Goal: Task Accomplishment & Management: Manage account settings

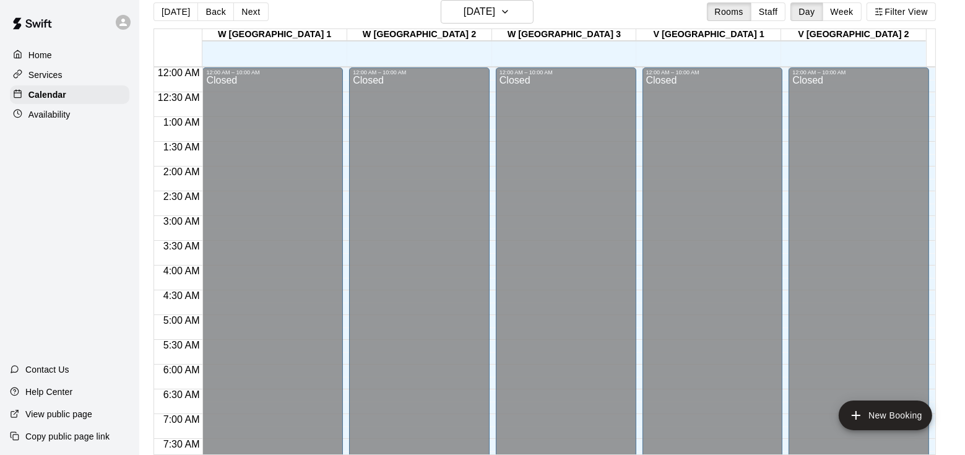
scroll to position [465, 0]
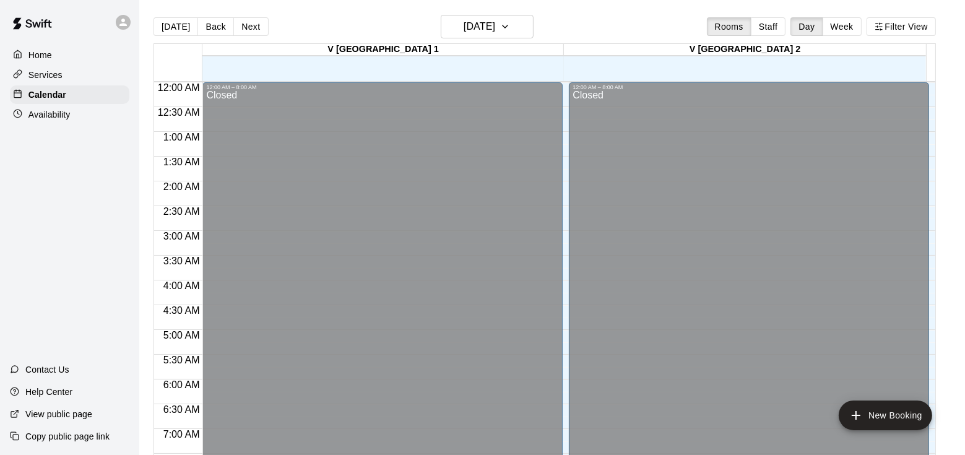
scroll to position [588, 0]
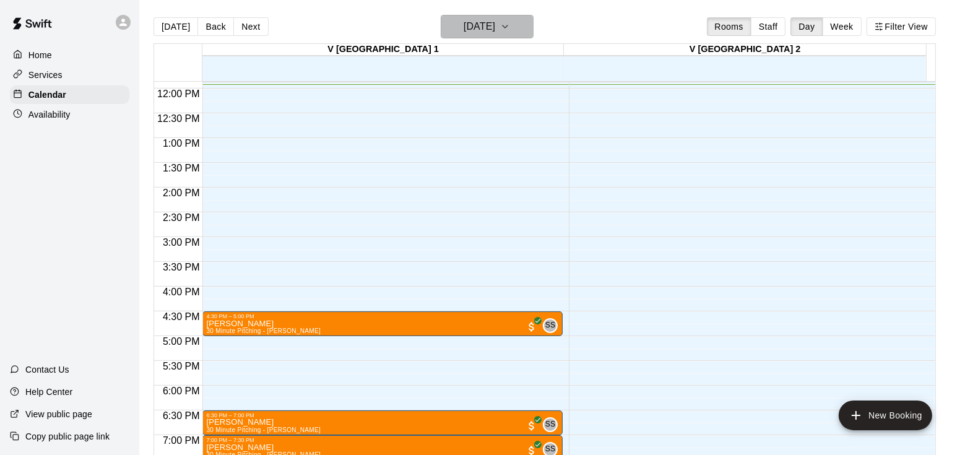
click at [495, 18] on h6 "[DATE]" at bounding box center [480, 26] width 32 height 17
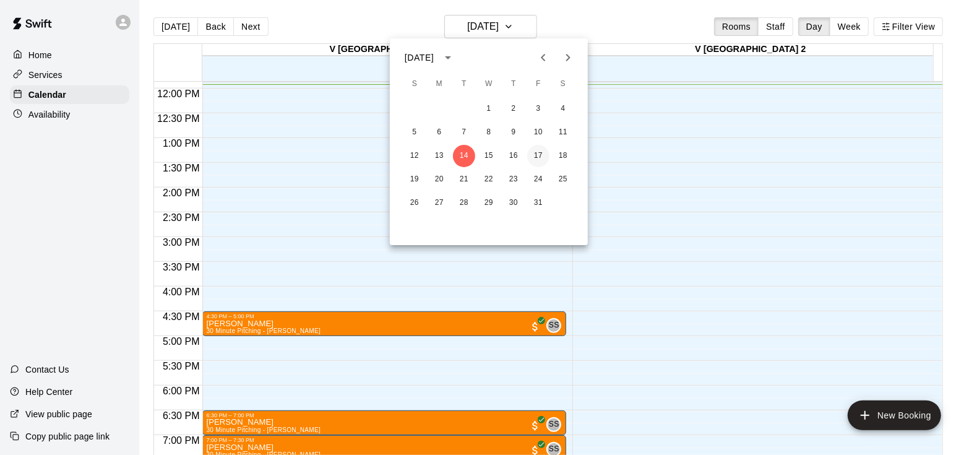
click at [540, 154] on button "17" at bounding box center [538, 156] width 22 height 22
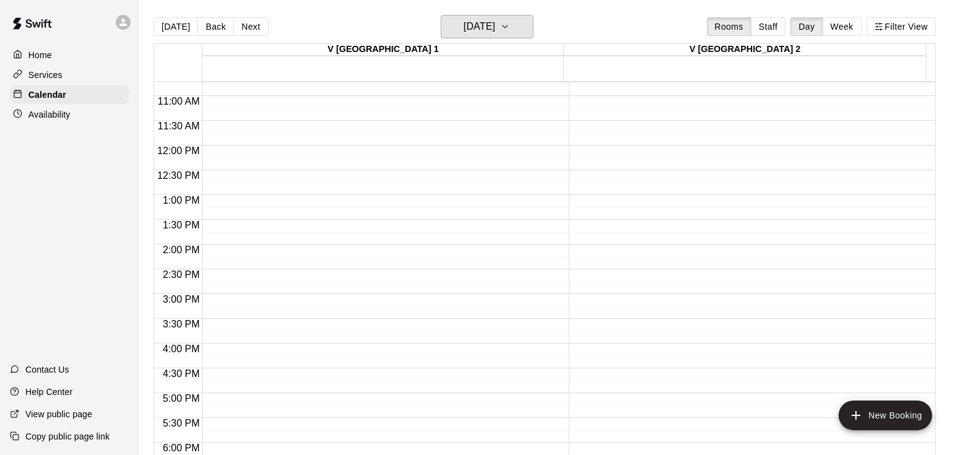
scroll to position [525, 0]
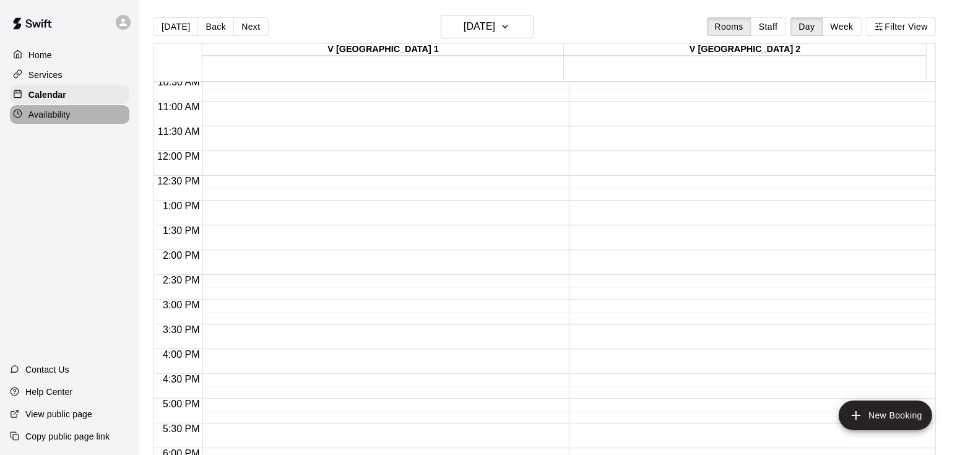
click at [84, 121] on div "Availability" at bounding box center [69, 114] width 119 height 19
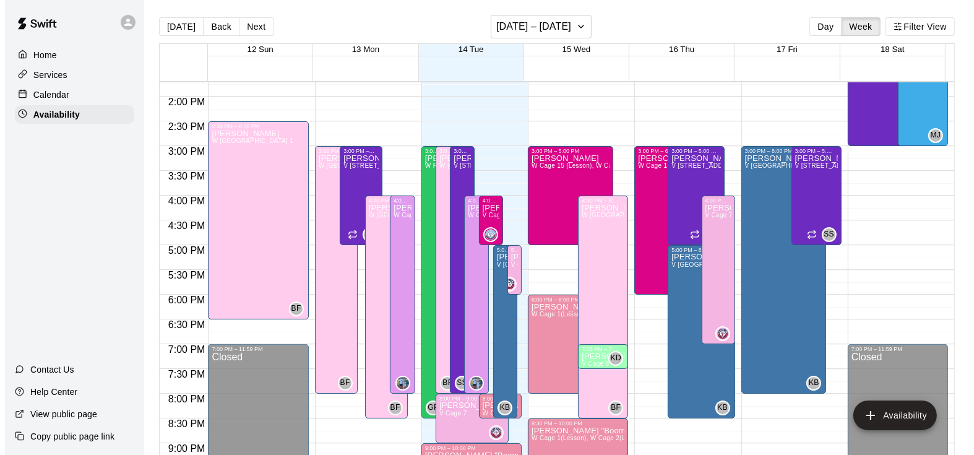
scroll to position [680, 0]
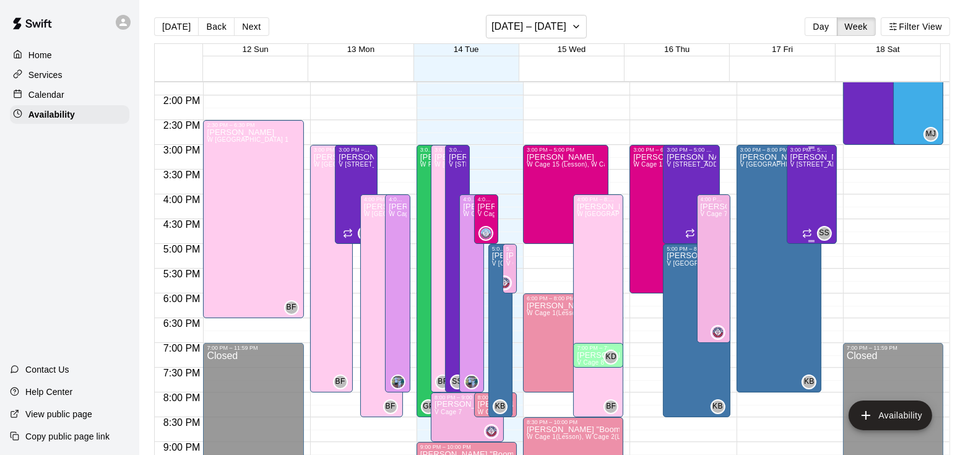
drag, startPoint x: 789, startPoint y: 194, endPoint x: 797, endPoint y: 184, distance: 13.2
click at [797, 184] on div "Shawn Semple V Pitching Lane 1, V Pitching lane 2" at bounding box center [811, 380] width 43 height 455
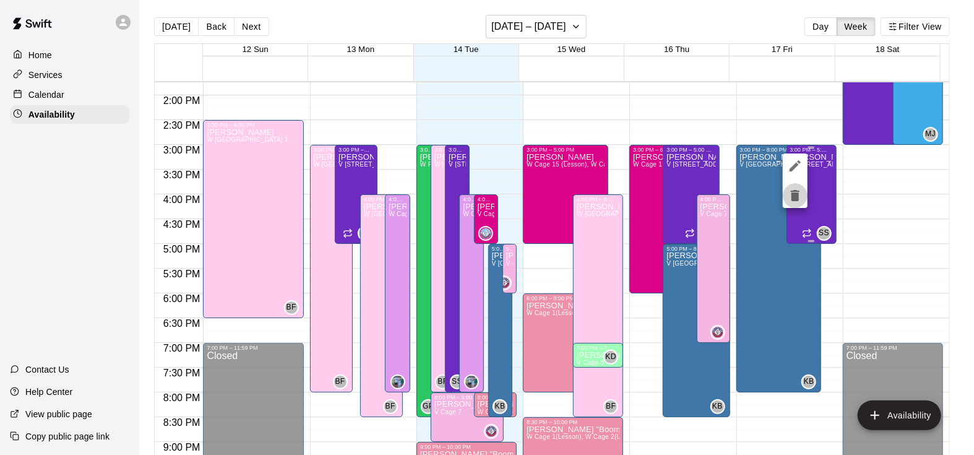
click at [797, 184] on button "delete" at bounding box center [795, 195] width 25 height 25
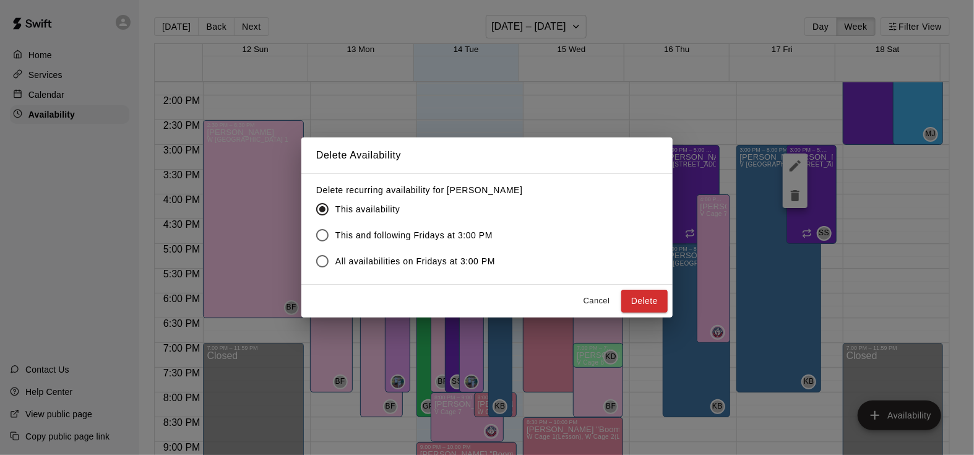
click at [812, 192] on div "Delete Availability Delete recurring availability for Shawn Semple This availab…" at bounding box center [487, 227] width 974 height 455
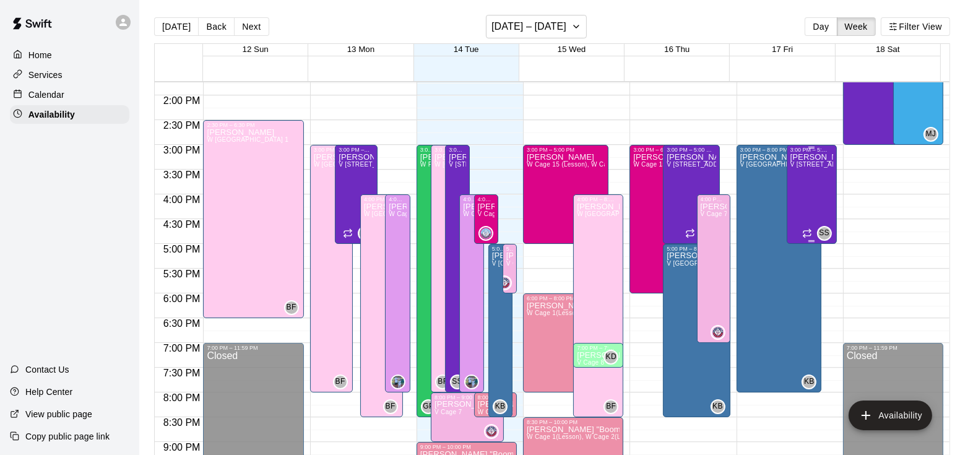
click at [801, 178] on div "Shawn Semple V Pitching Lane 1, V Pitching lane 2" at bounding box center [811, 380] width 43 height 455
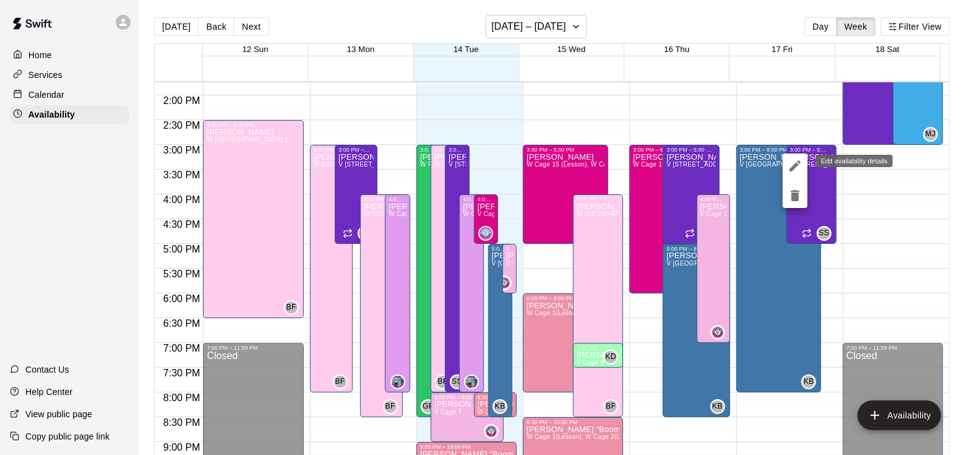
click at [795, 165] on icon "edit" at bounding box center [795, 165] width 11 height 11
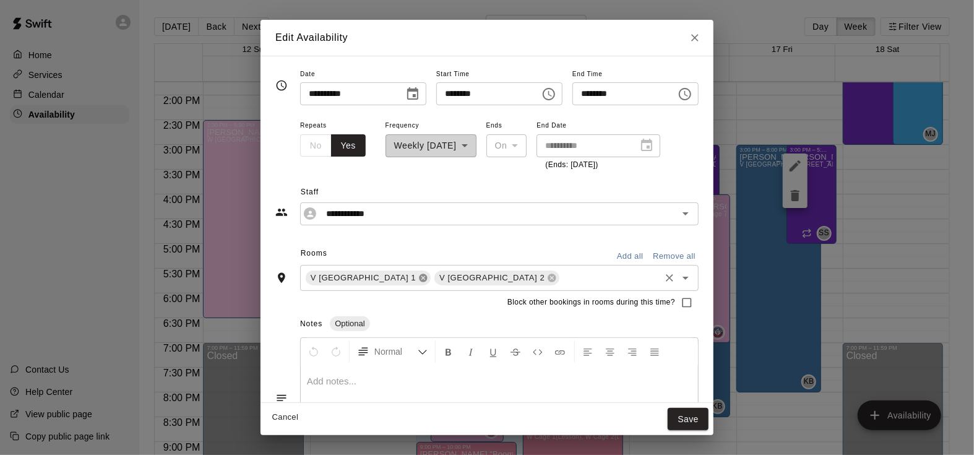
click at [420, 275] on icon at bounding box center [424, 278] width 8 height 8
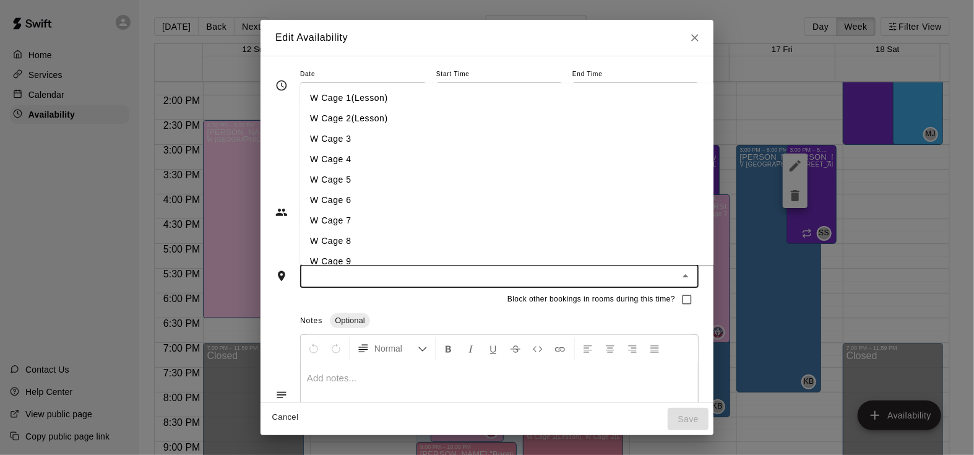
click at [350, 275] on input "text" at bounding box center [489, 276] width 371 height 15
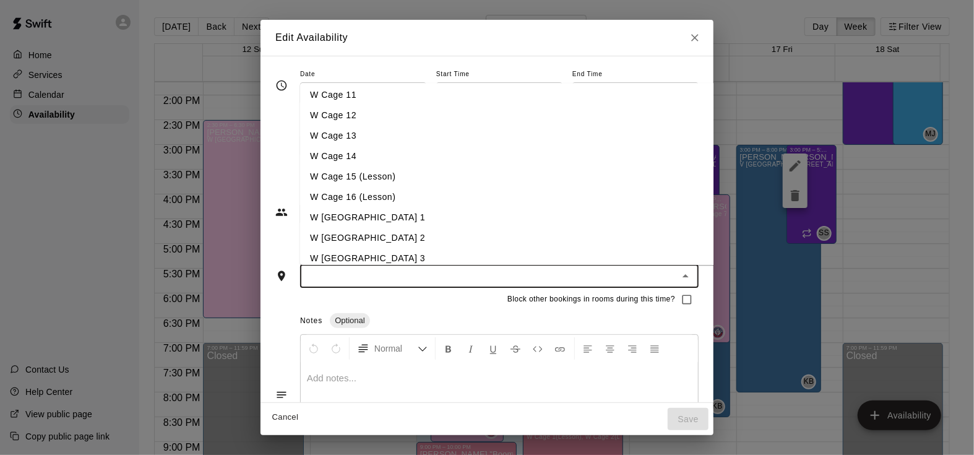
scroll to position [208, 0]
click at [344, 217] on li "W [GEOGRAPHIC_DATA] 1" at bounding box center [531, 217] width 462 height 20
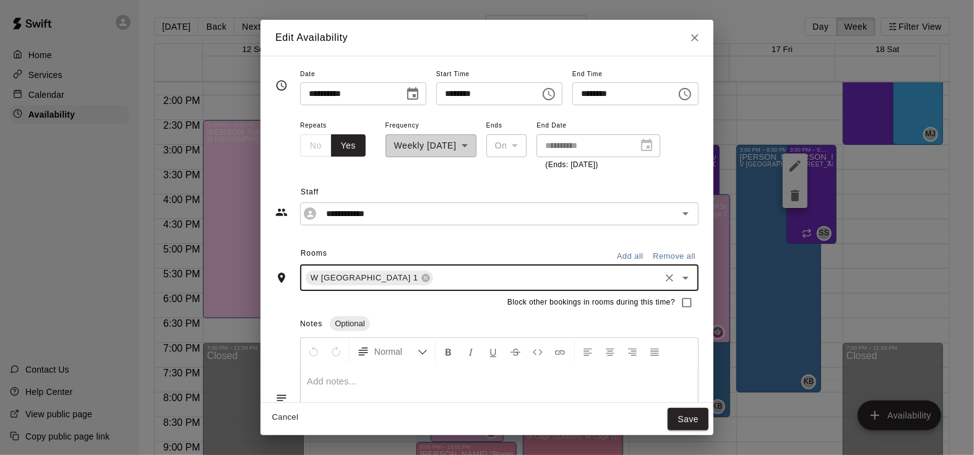
click at [435, 281] on input "text" at bounding box center [546, 277] width 223 height 15
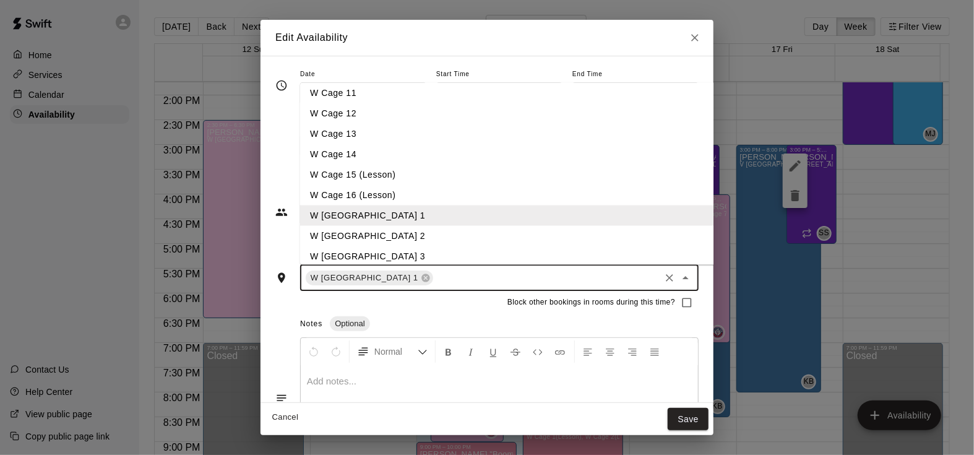
scroll to position [261, 0]
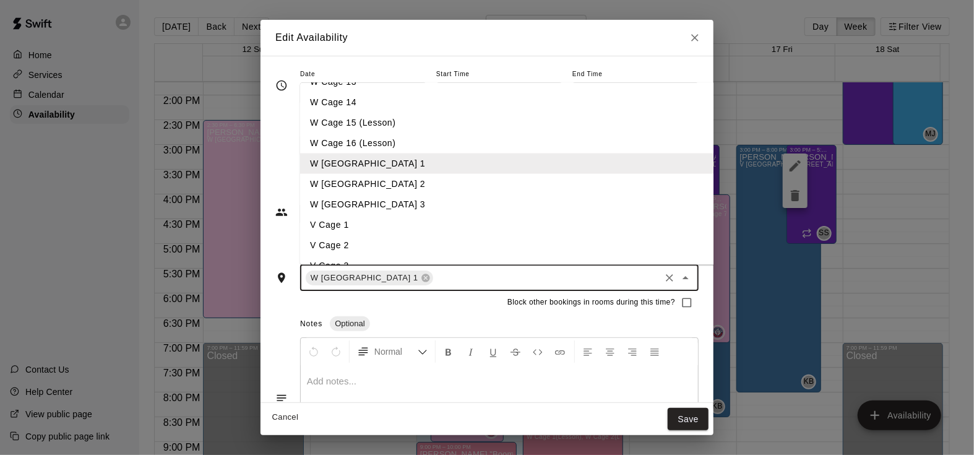
click at [363, 178] on li "W [GEOGRAPHIC_DATA] 2" at bounding box center [531, 183] width 462 height 20
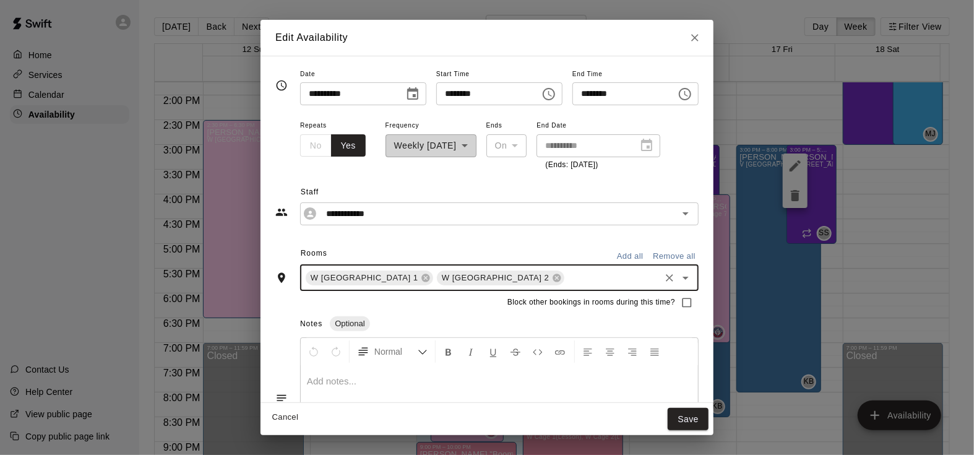
click at [566, 279] on input "text" at bounding box center [612, 277] width 92 height 15
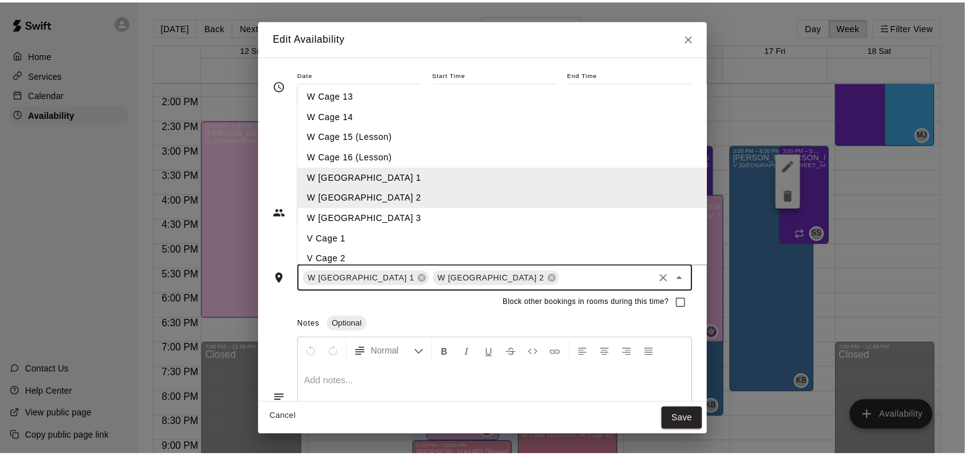
scroll to position [286, 0]
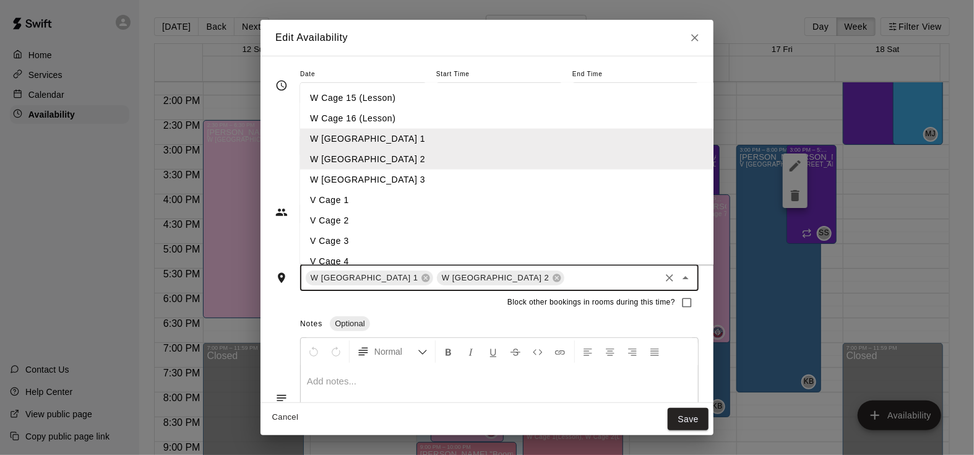
click at [378, 173] on li "W [GEOGRAPHIC_DATA] 3" at bounding box center [531, 179] width 462 height 20
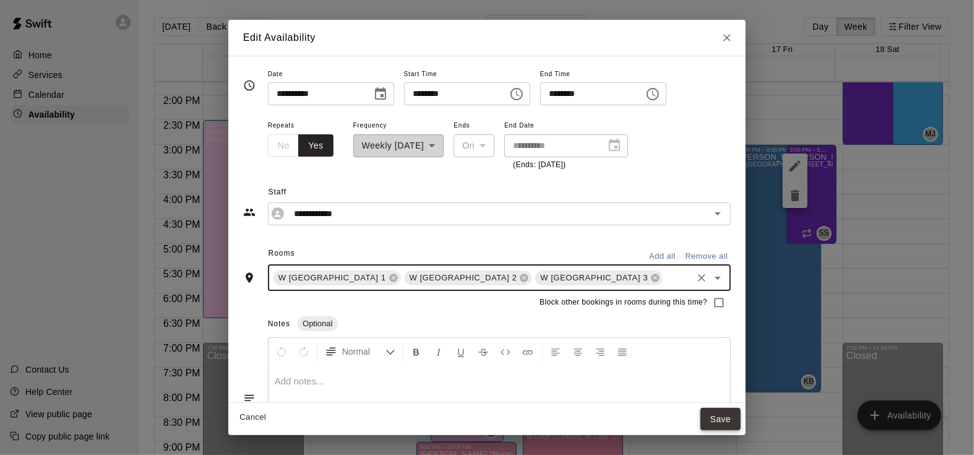
click at [727, 423] on button "Save" at bounding box center [721, 419] width 41 height 23
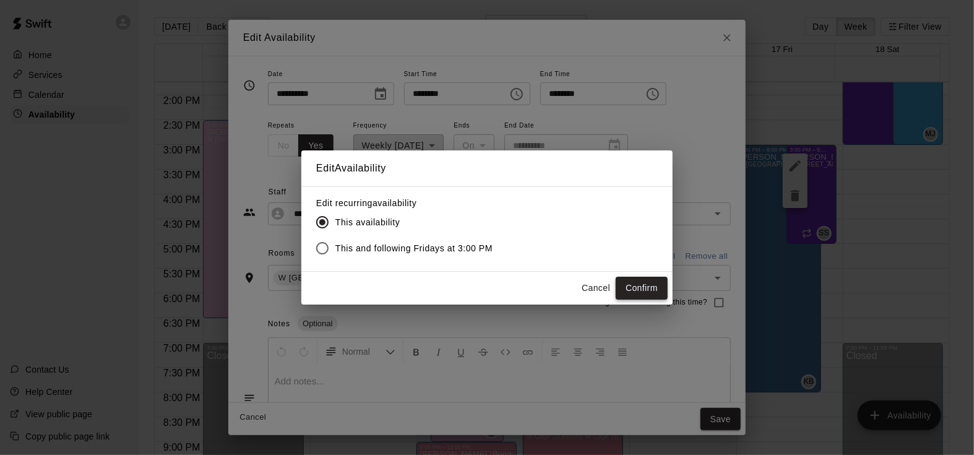
click at [652, 284] on button "Confirm" at bounding box center [642, 288] width 52 height 23
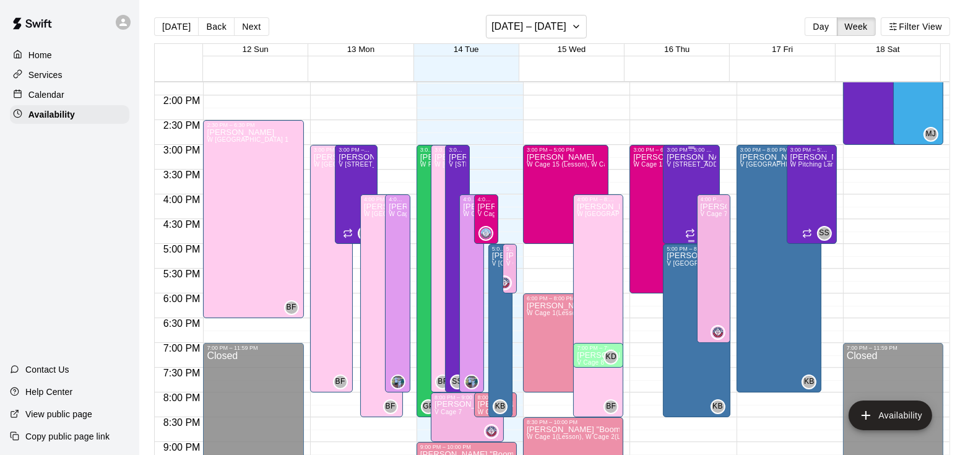
click at [672, 189] on div "Shawn Semple V Pitching Lane 1, V Pitching lane 2" at bounding box center [692, 380] width 50 height 455
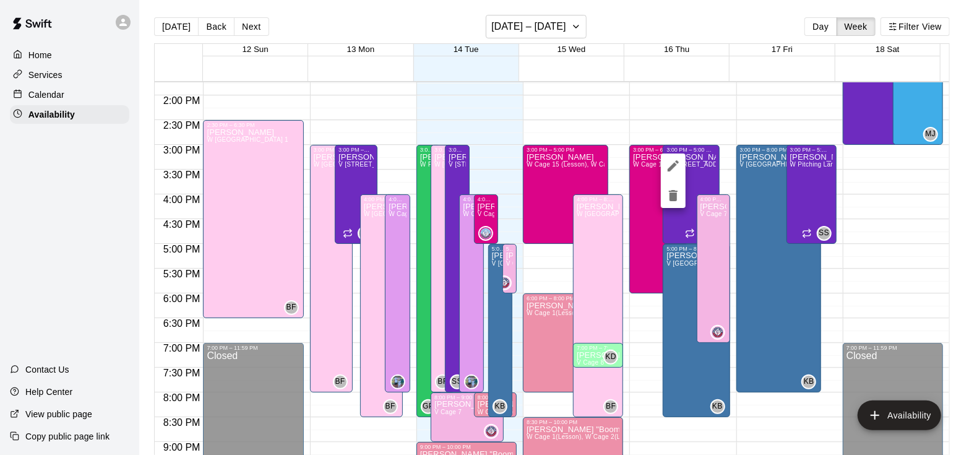
click at [99, 101] on div at bounding box center [487, 227] width 974 height 455
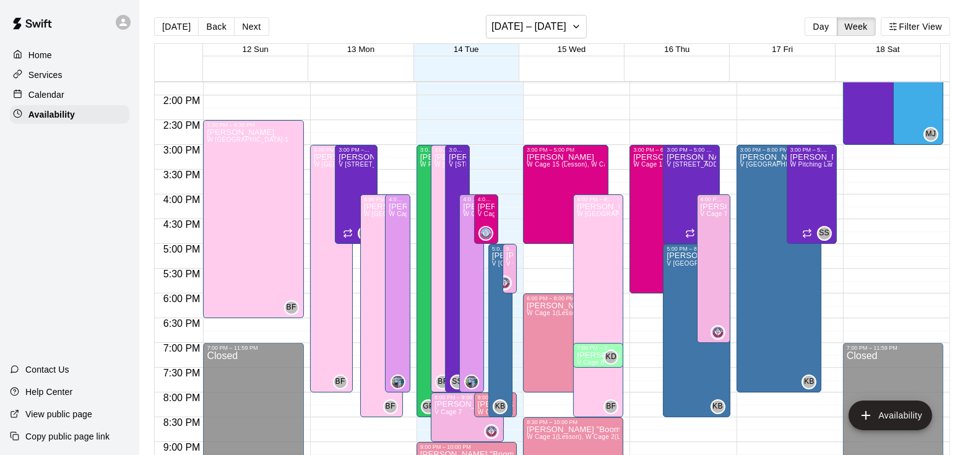
click at [77, 98] on div "Calendar" at bounding box center [69, 94] width 119 height 19
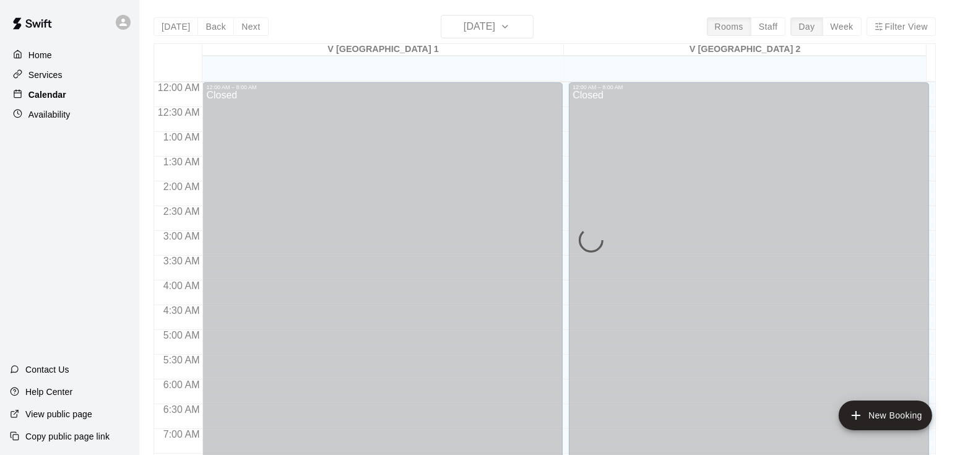
scroll to position [592, 0]
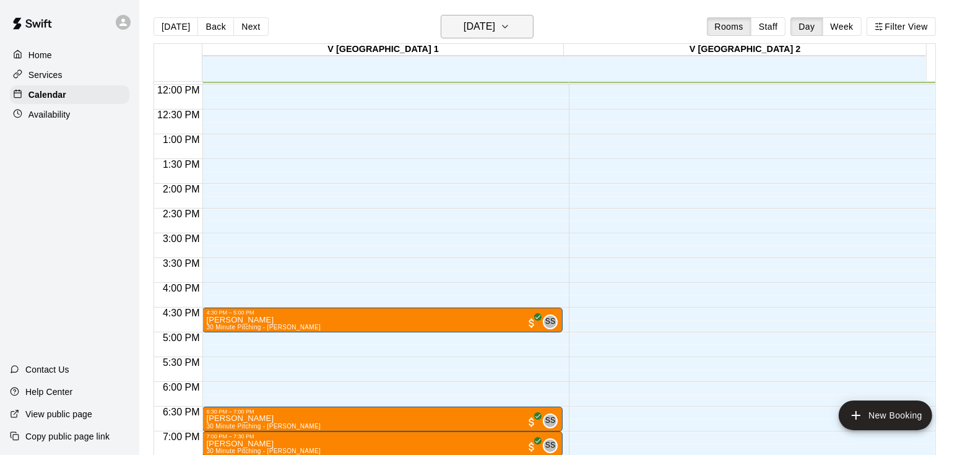
click at [494, 35] on button "Tuesday Oct 14" at bounding box center [487, 27] width 93 height 24
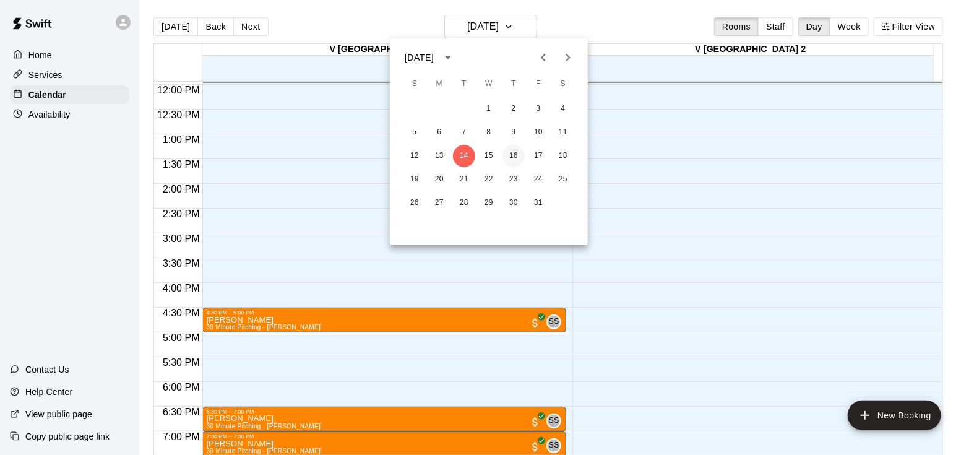
click at [515, 155] on button "16" at bounding box center [514, 156] width 22 height 22
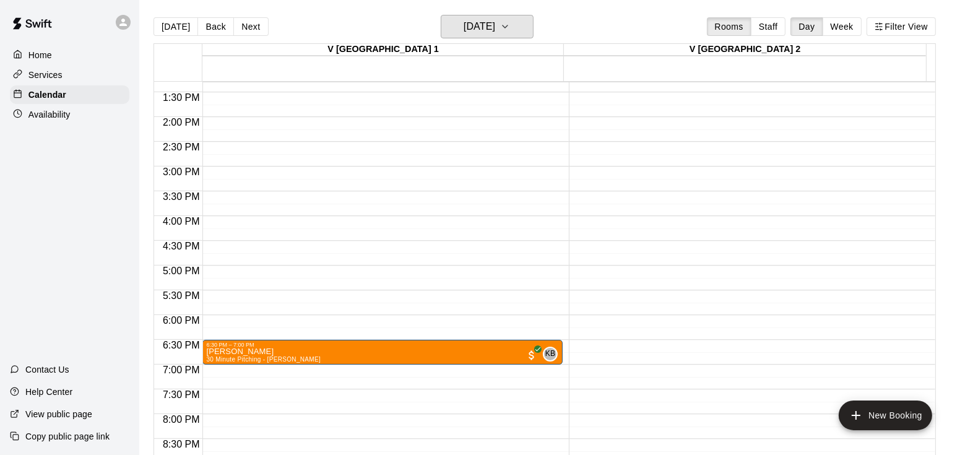
scroll to position [639, 0]
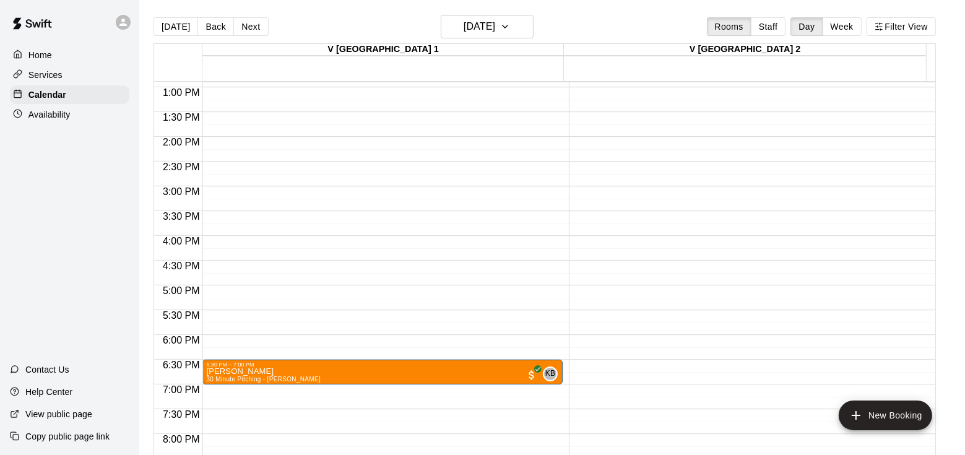
click at [105, 112] on div "Availability" at bounding box center [69, 114] width 119 height 19
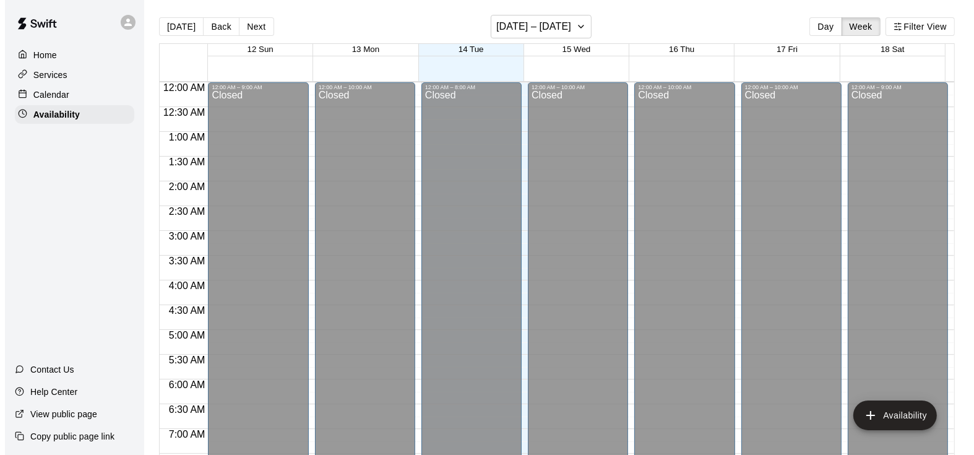
scroll to position [592, 0]
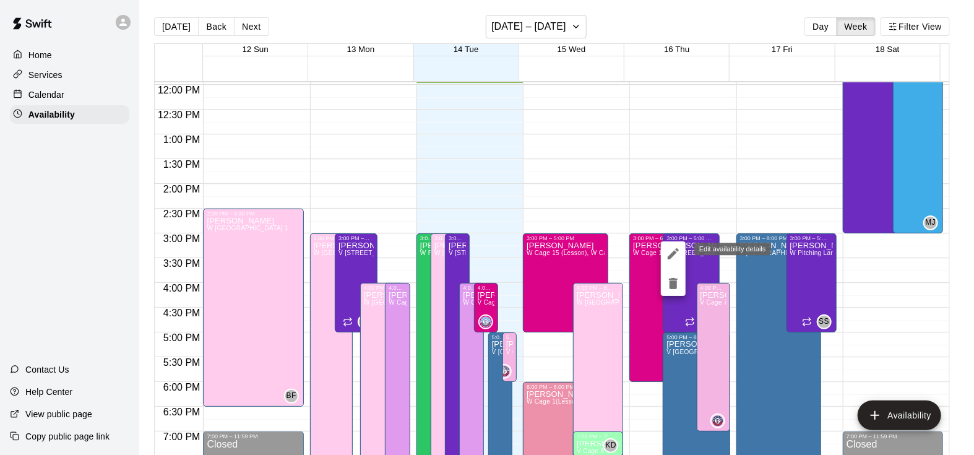
click at [673, 258] on icon "edit" at bounding box center [673, 253] width 15 height 15
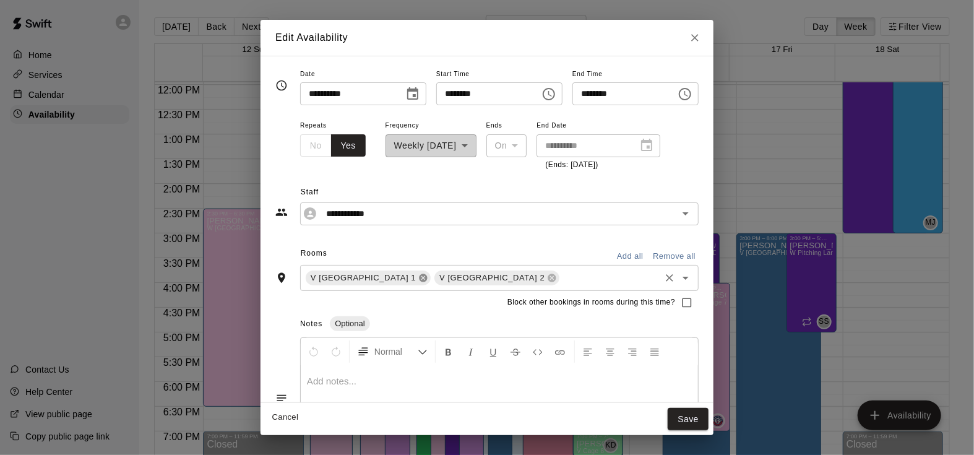
click at [420, 277] on icon at bounding box center [424, 278] width 8 height 8
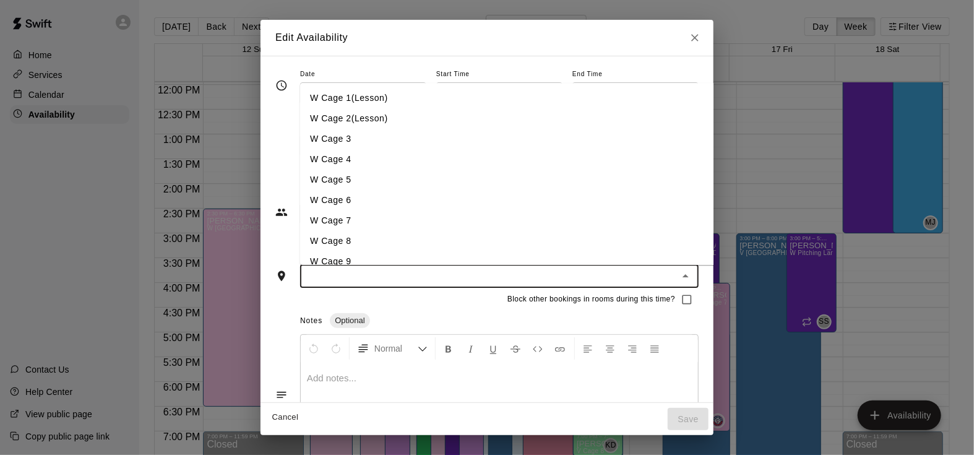
click at [375, 277] on input "text" at bounding box center [489, 276] width 371 height 15
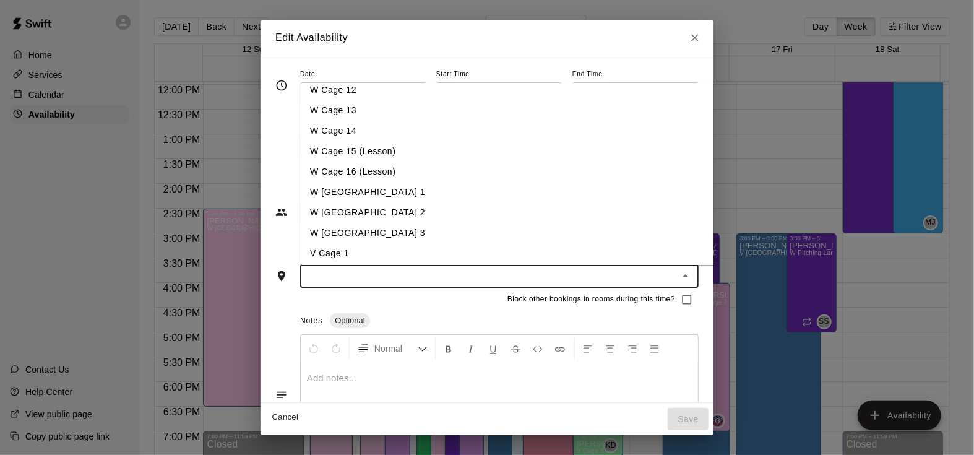
scroll to position [233, 0]
click at [372, 192] on li "W [GEOGRAPHIC_DATA] 1" at bounding box center [531, 192] width 462 height 20
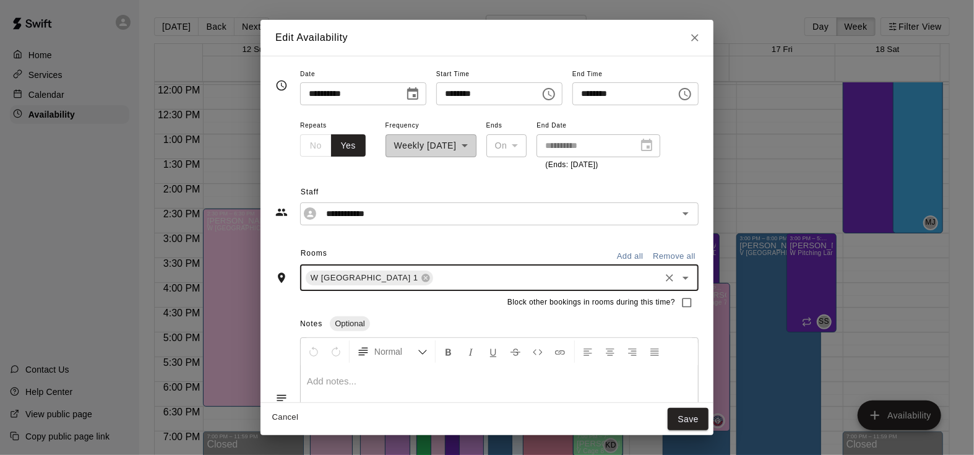
click at [435, 282] on input "text" at bounding box center [546, 277] width 223 height 15
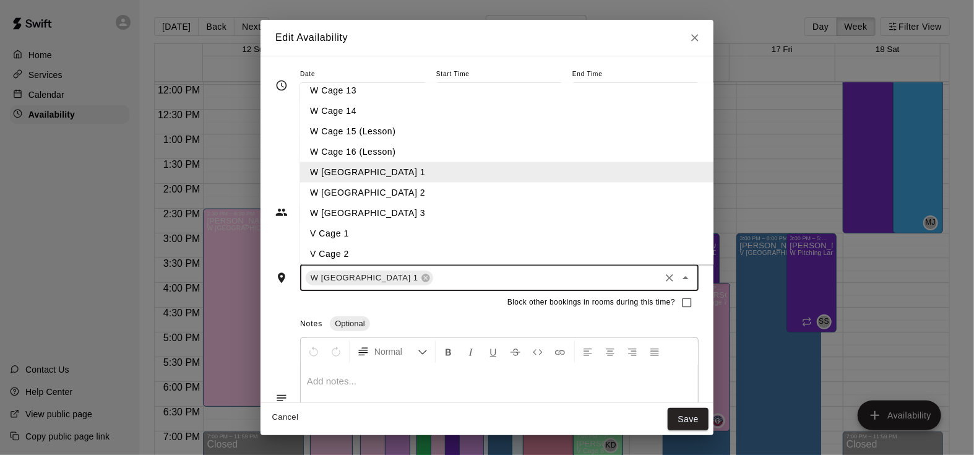
scroll to position [257, 0]
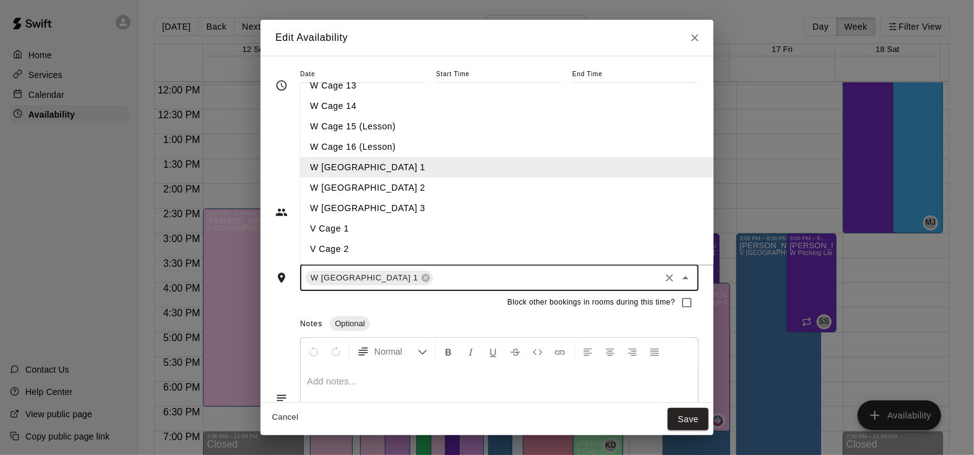
click at [352, 190] on li "W [GEOGRAPHIC_DATA] 2" at bounding box center [531, 187] width 462 height 20
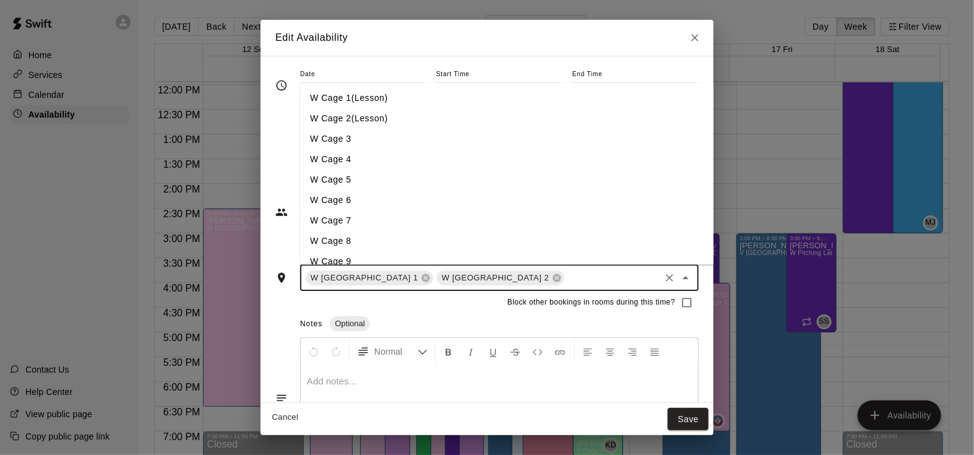
click at [566, 277] on input "text" at bounding box center [612, 277] width 92 height 15
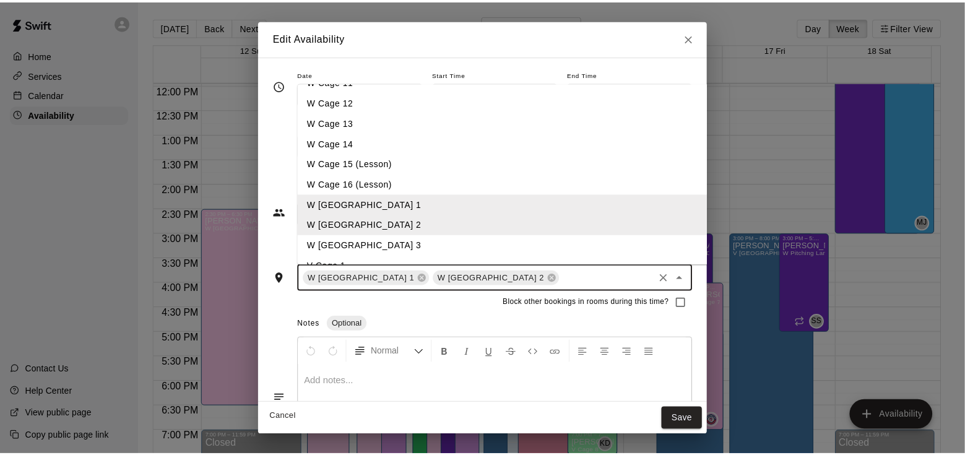
scroll to position [234, 0]
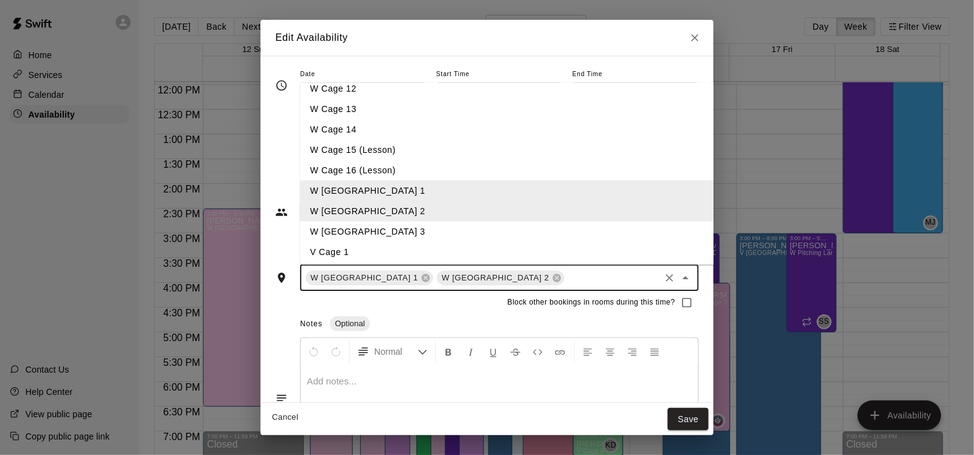
click at [390, 223] on li "W [GEOGRAPHIC_DATA] 3" at bounding box center [531, 231] width 462 height 20
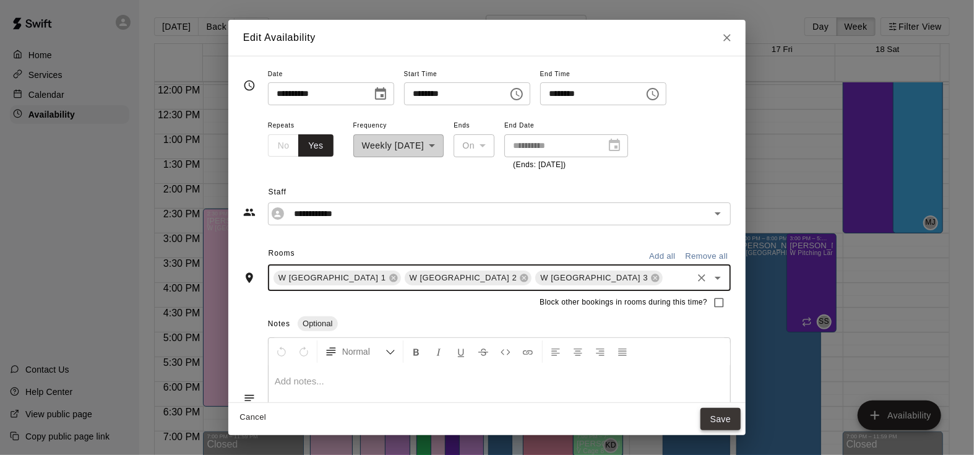
click at [719, 418] on button "Save" at bounding box center [721, 419] width 41 height 23
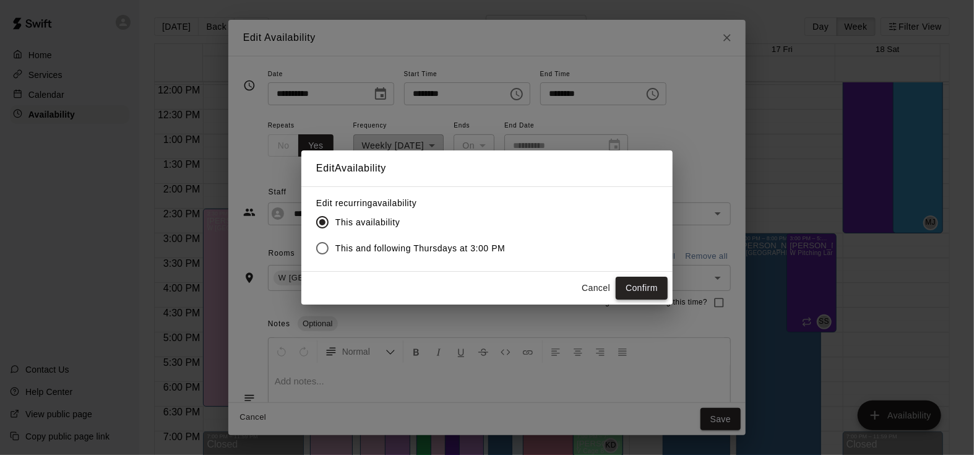
click at [636, 289] on button "Confirm" at bounding box center [642, 288] width 52 height 23
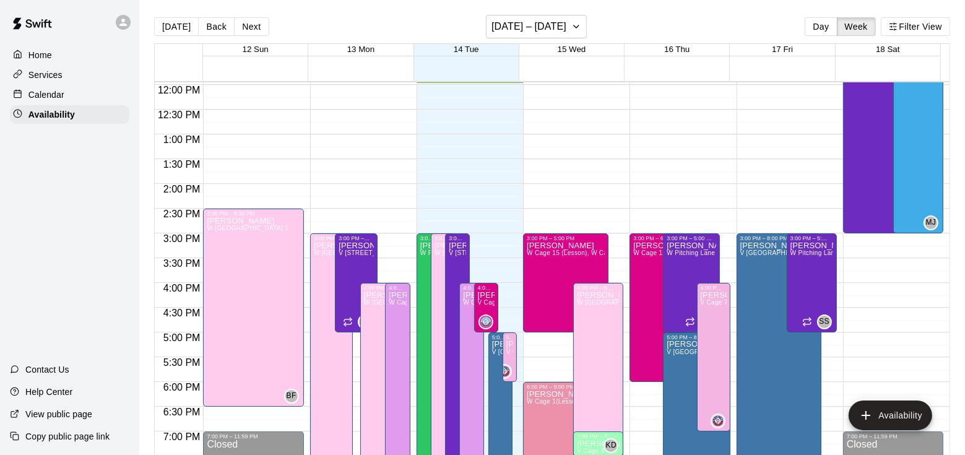
click at [69, 101] on div "Calendar" at bounding box center [69, 94] width 119 height 19
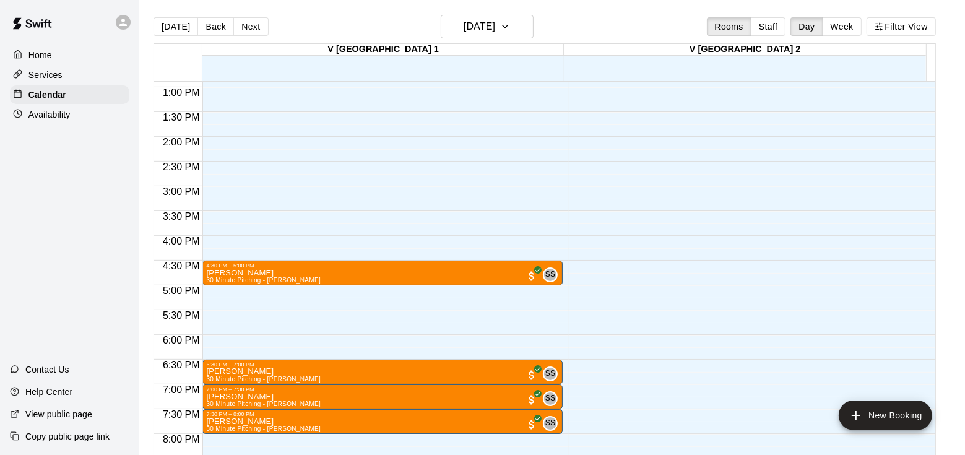
scroll to position [639, 0]
click at [468, 17] on button "Tuesday Oct 14" at bounding box center [487, 27] width 93 height 24
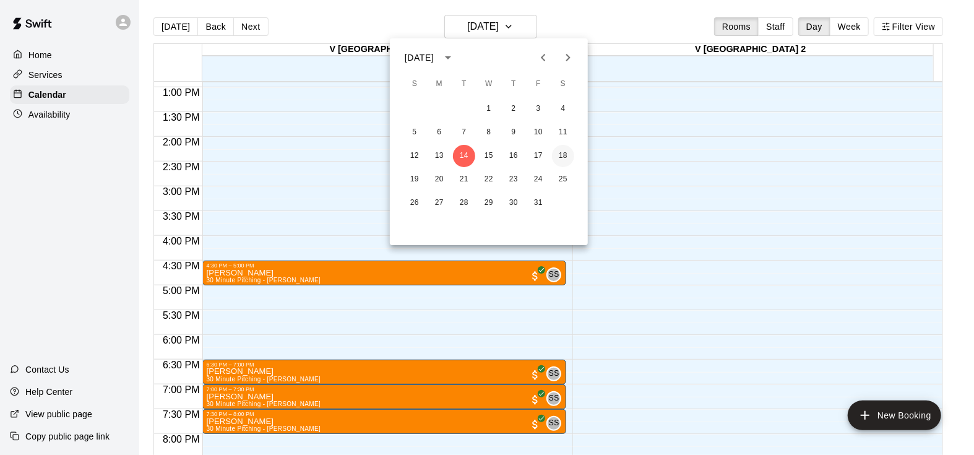
click at [569, 155] on button "18" at bounding box center [563, 156] width 22 height 22
